Goal: Information Seeking & Learning: Learn about a topic

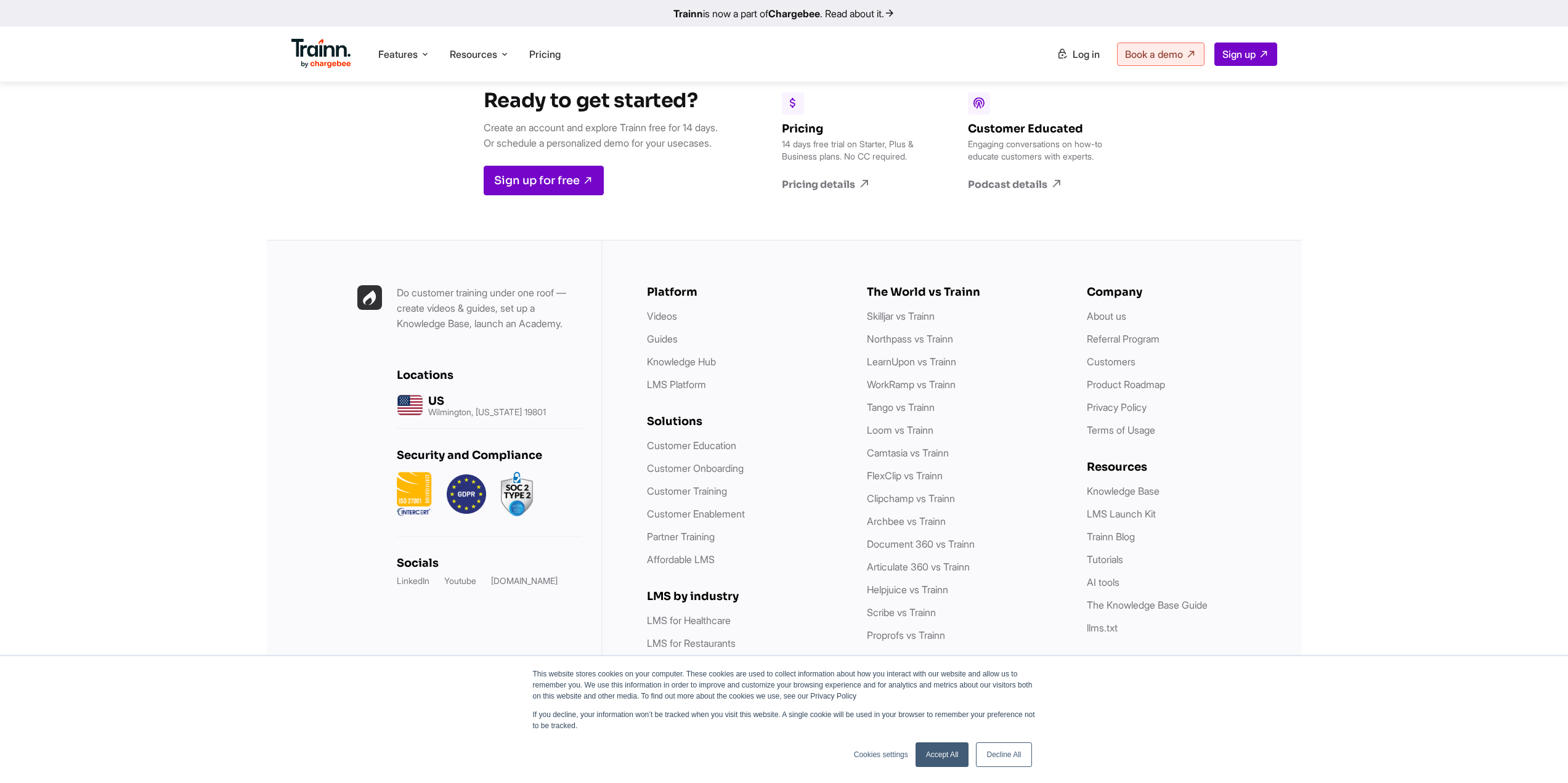
scroll to position [3387, 0]
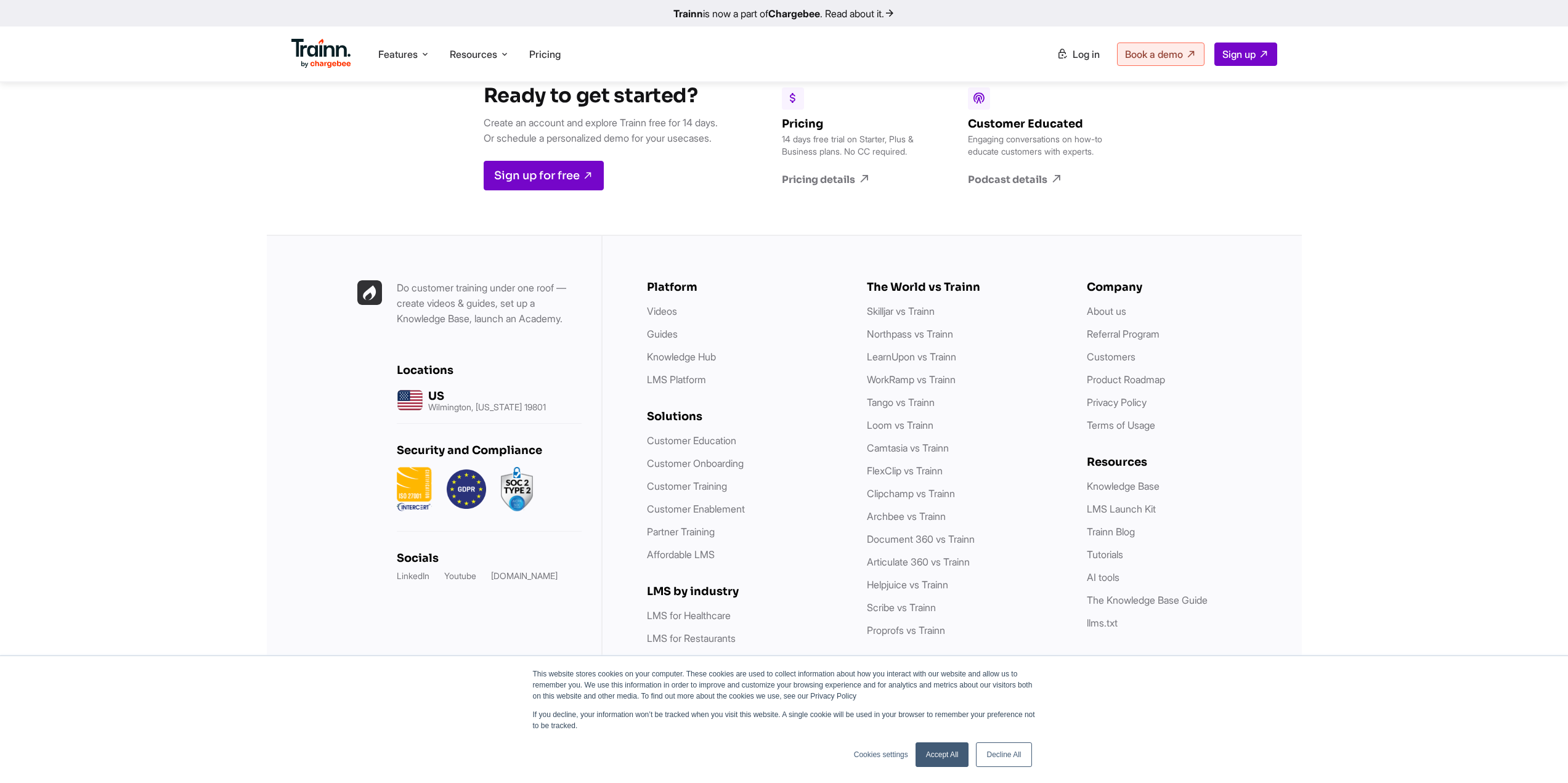
click at [952, 754] on link "Accept All" at bounding box center [942, 754] width 54 height 25
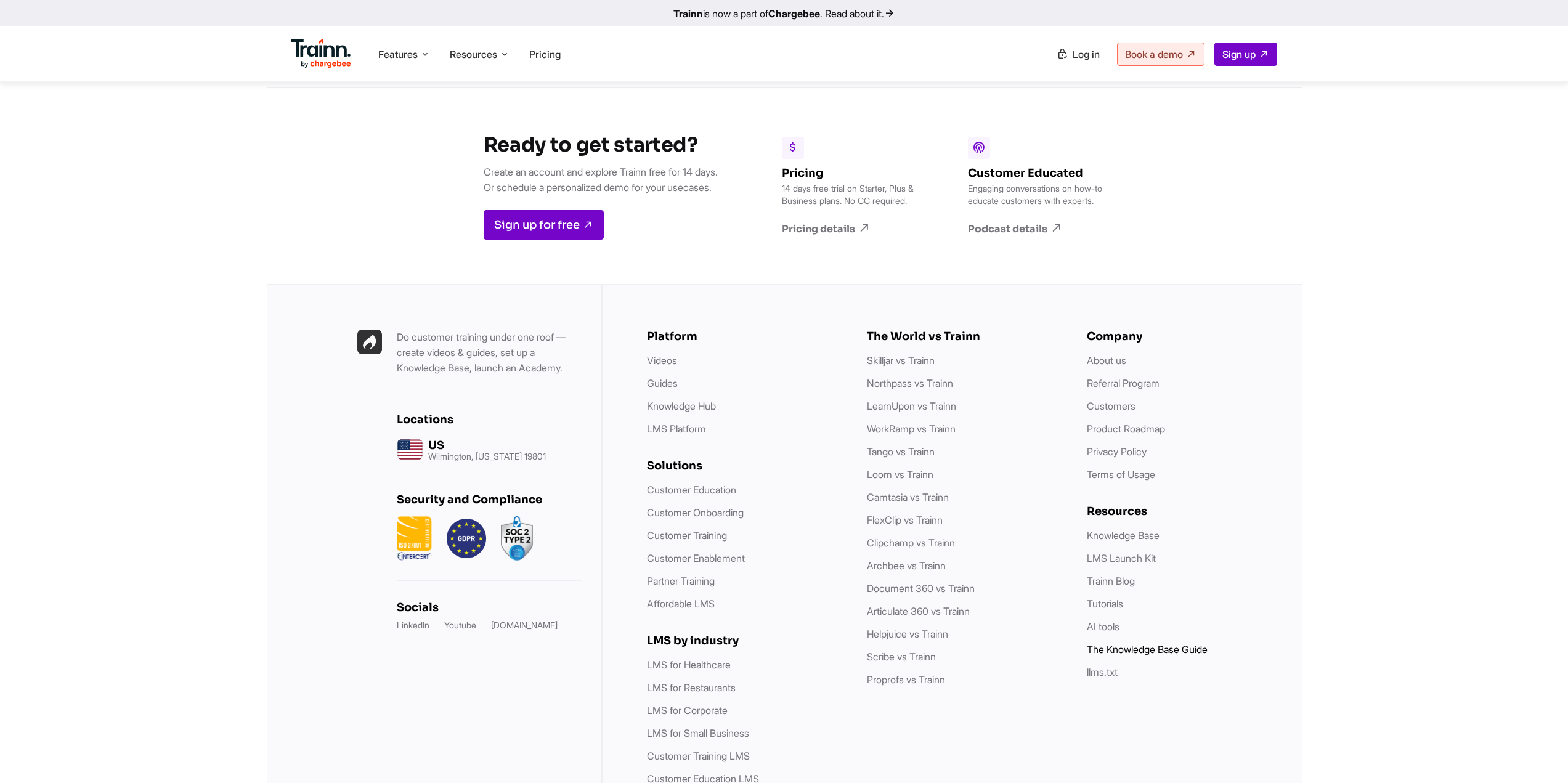
scroll to position [3413, 0]
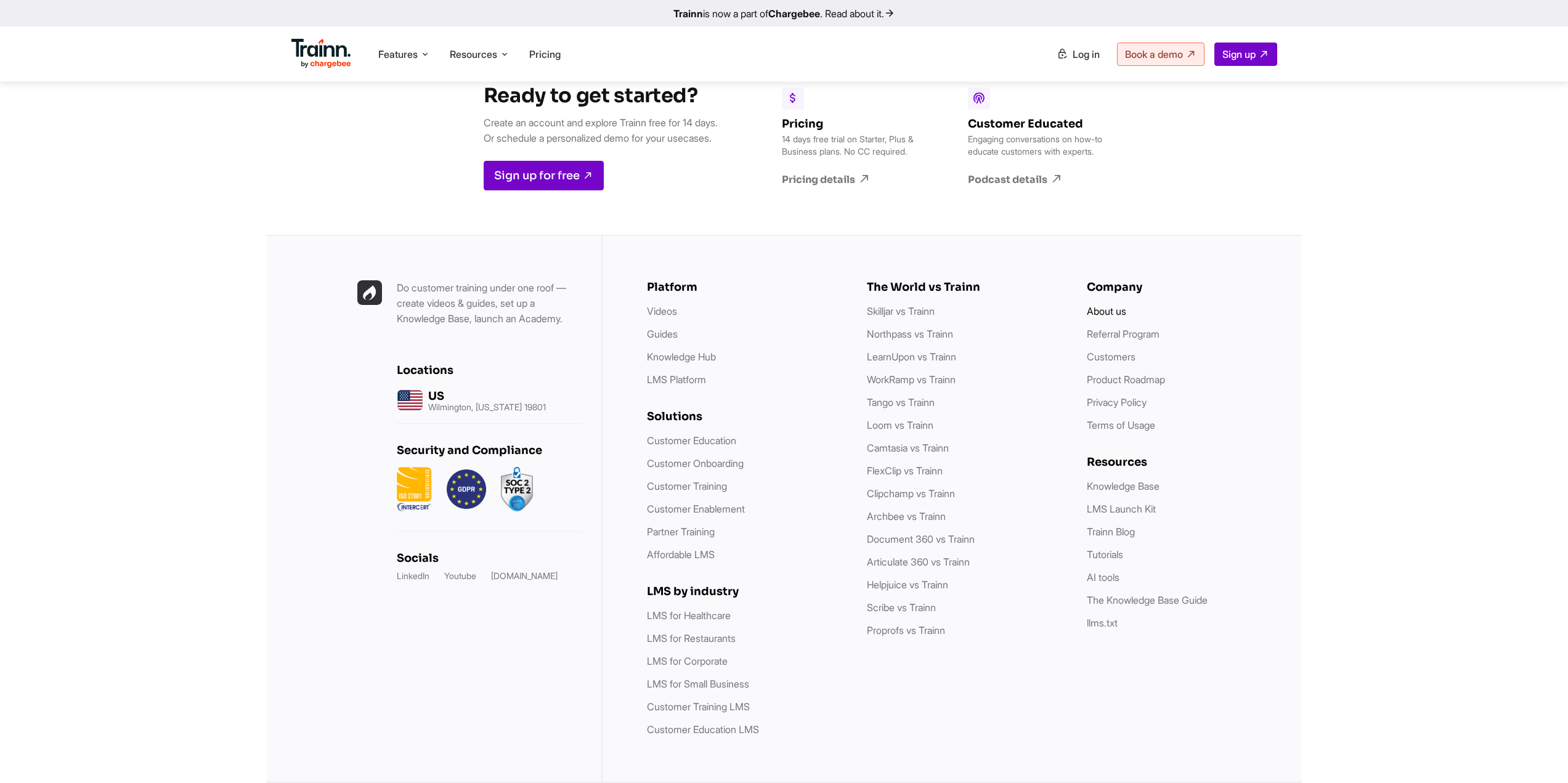
click at [1107, 310] on link "About us" at bounding box center [1106, 311] width 40 height 12
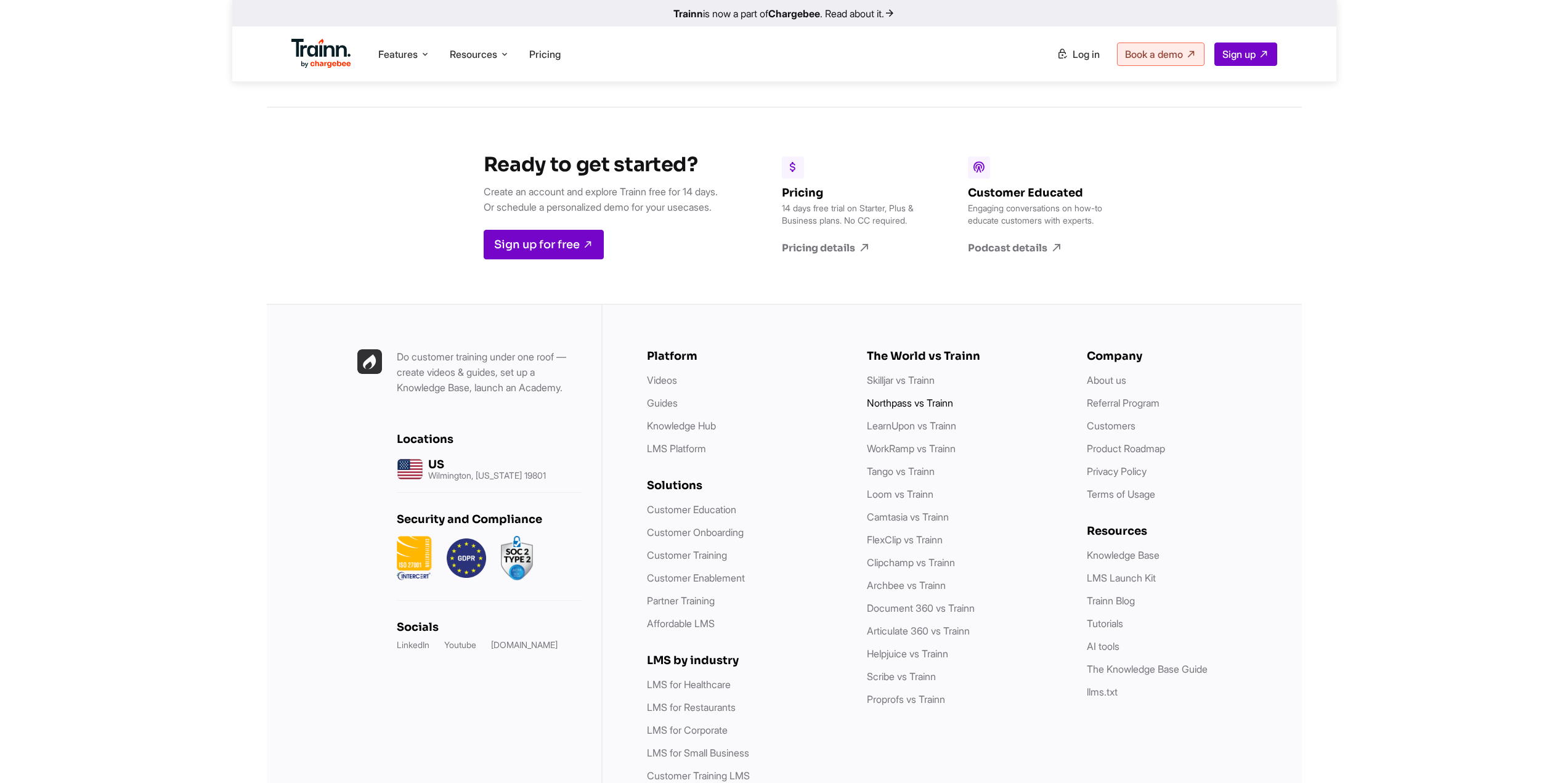
scroll to position [4780, 0]
click at [1114, 373] on link "About us" at bounding box center [1106, 379] width 40 height 12
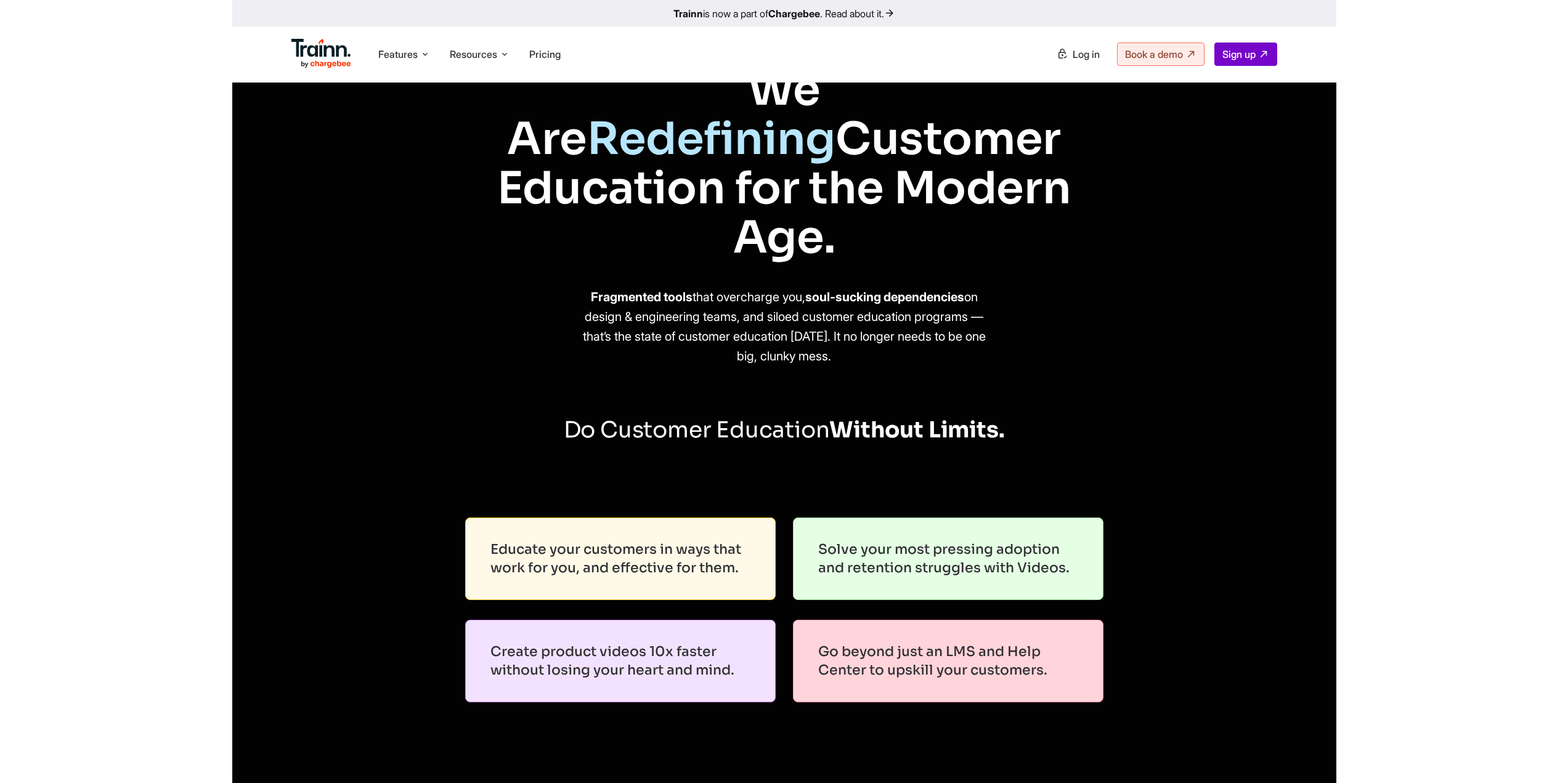
scroll to position [0, 0]
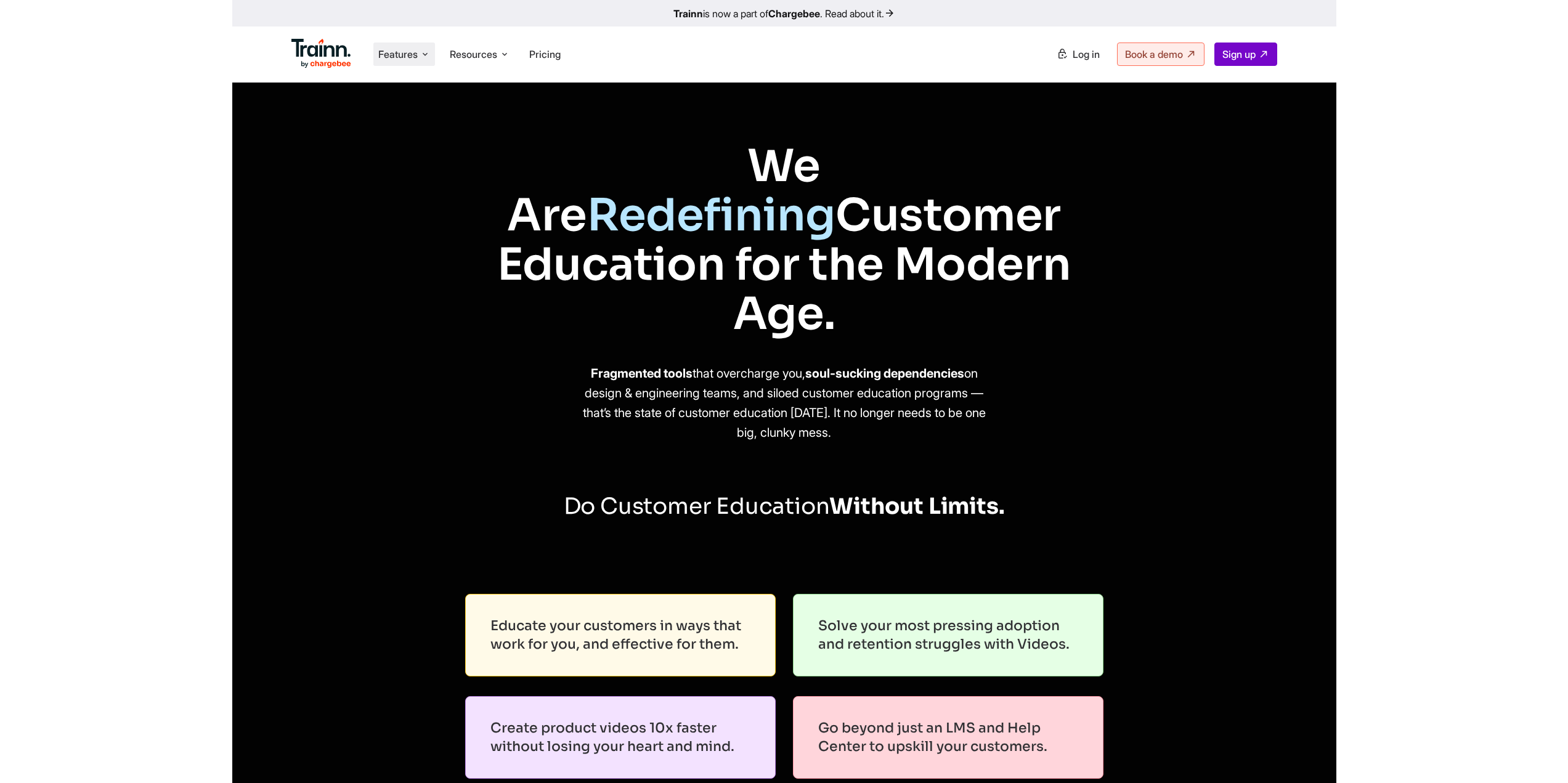
click at [395, 57] on span "Features" at bounding box center [398, 54] width 40 height 14
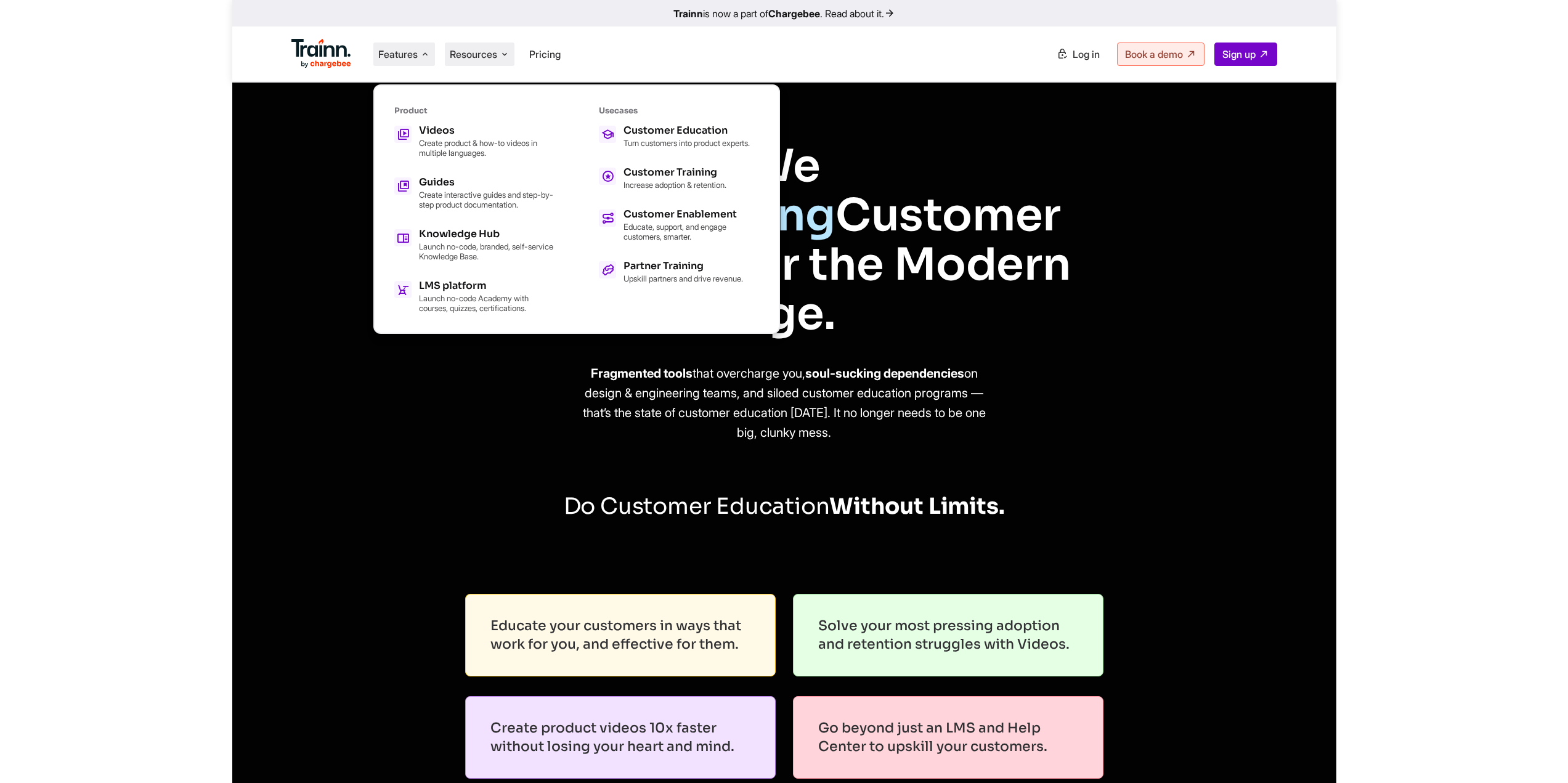
click at [466, 52] on span "Resources" at bounding box center [473, 54] width 48 height 14
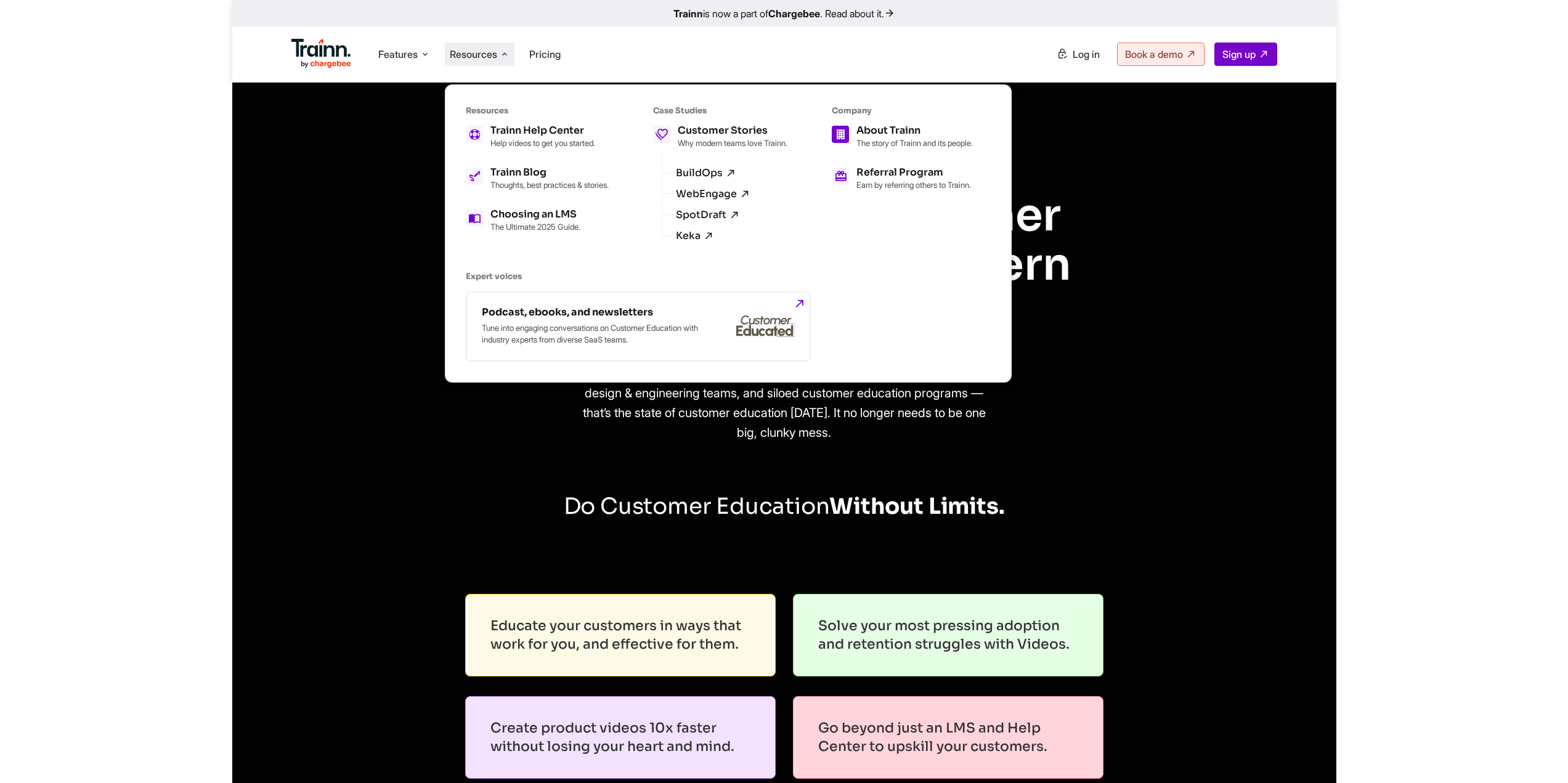
click at [908, 141] on p "The story of Trainn and its people." at bounding box center [915, 143] width 117 height 10
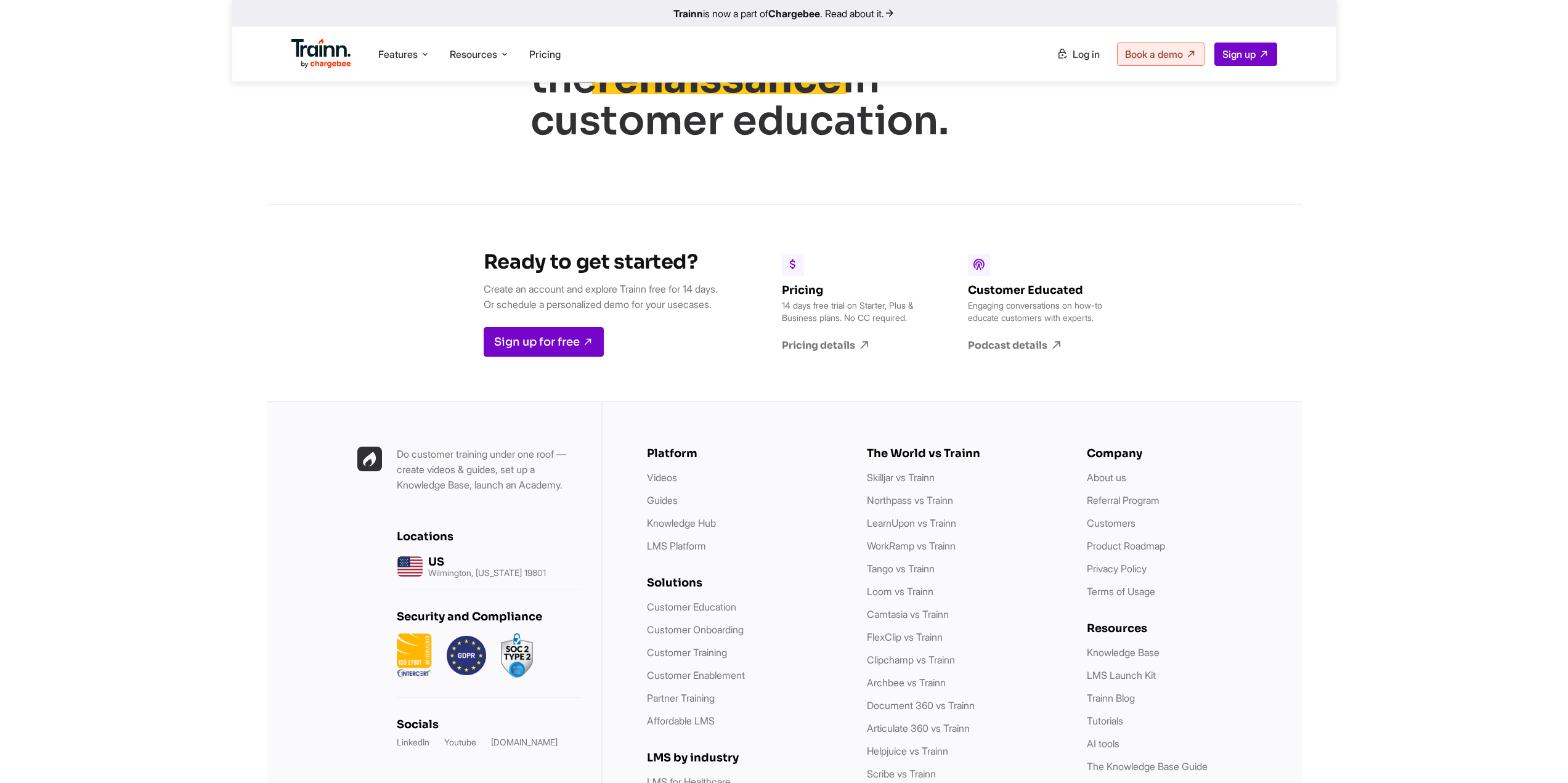
scroll to position [4780, 0]
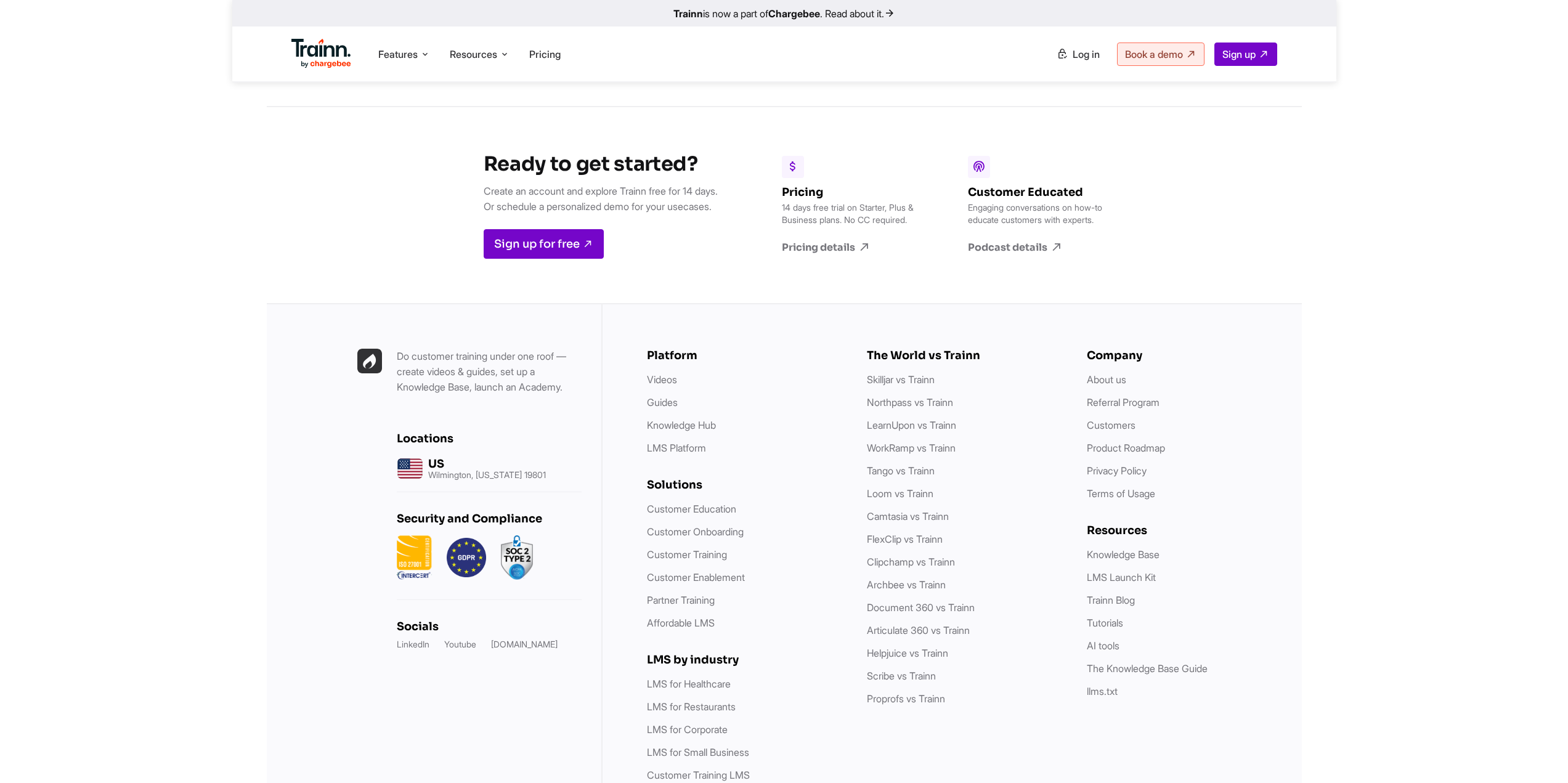
click at [871, 16] on link "Trainn is now a part of Chargebee . Read about it." at bounding box center [784, 13] width 1104 height 27
click at [1092, 442] on link "Product Roadmap" at bounding box center [1125, 448] width 79 height 12
